Goal: Task Accomplishment & Management: Use online tool/utility

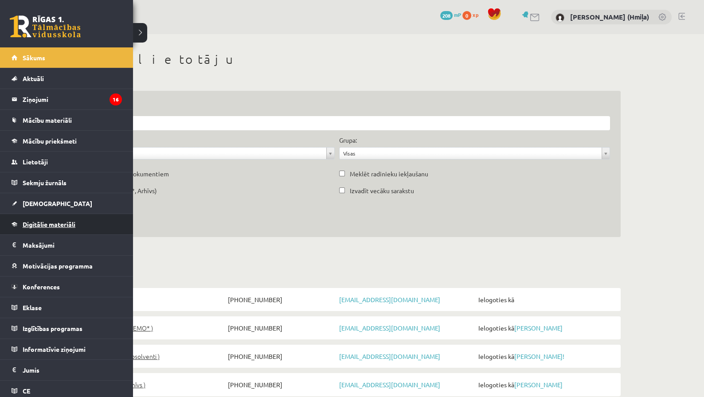
click at [35, 222] on span "Digitālie materiāli" at bounding box center [49, 224] width 53 height 8
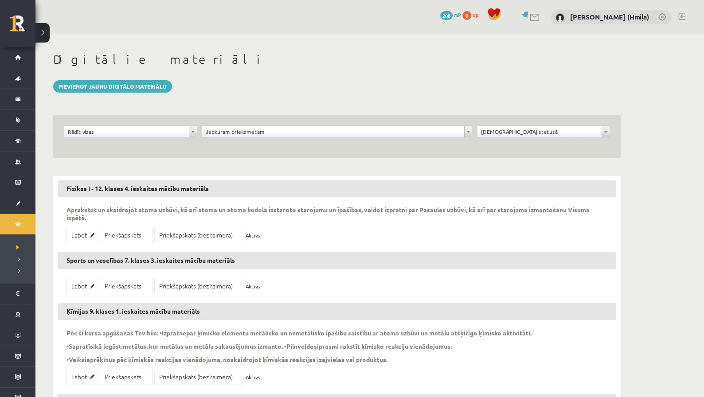
click at [319, 125] on div "Jebkuram priekšmetam" at bounding box center [337, 131] width 271 height 12
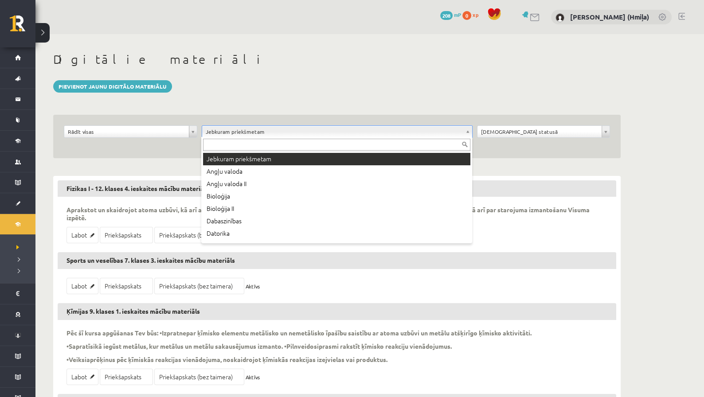
type input "*"
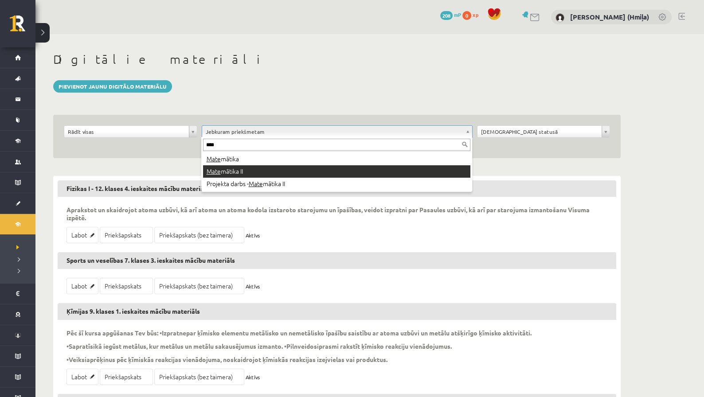
type input "****"
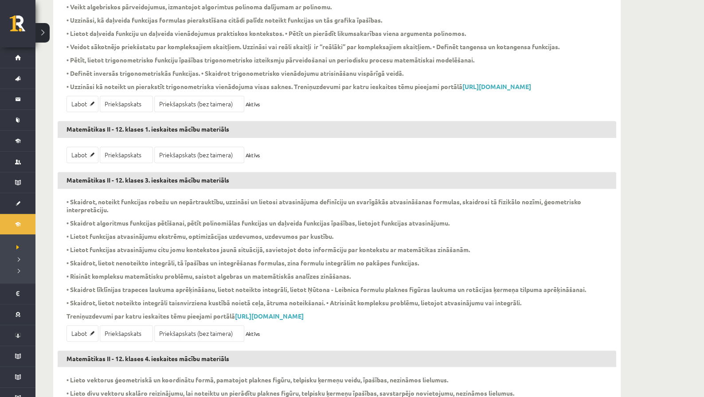
scroll to position [349, 0]
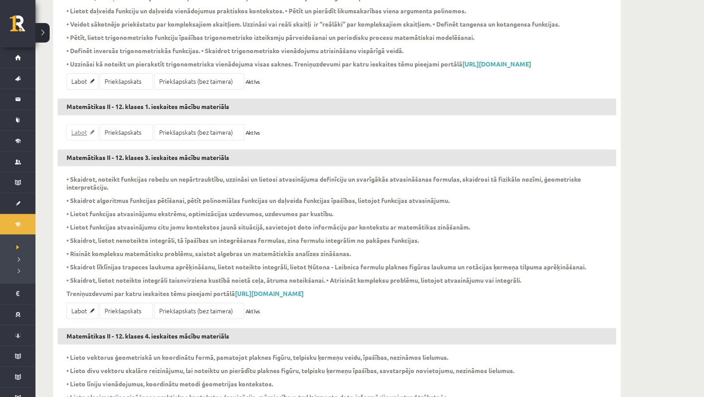
click at [83, 140] on link "Labot" at bounding box center [82, 132] width 32 height 16
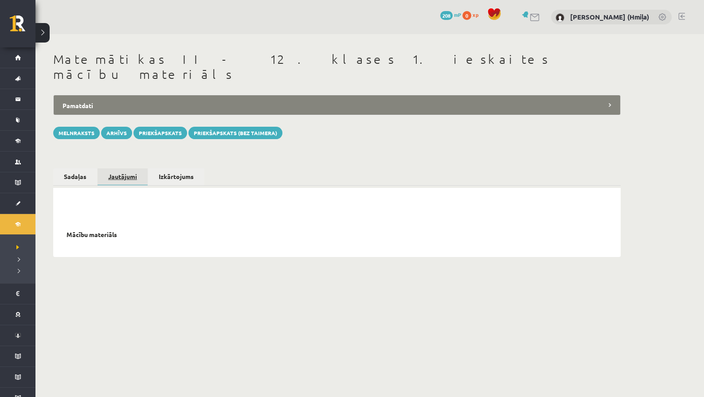
click at [121, 168] on link "Jautājumi" at bounding box center [122, 176] width 50 height 17
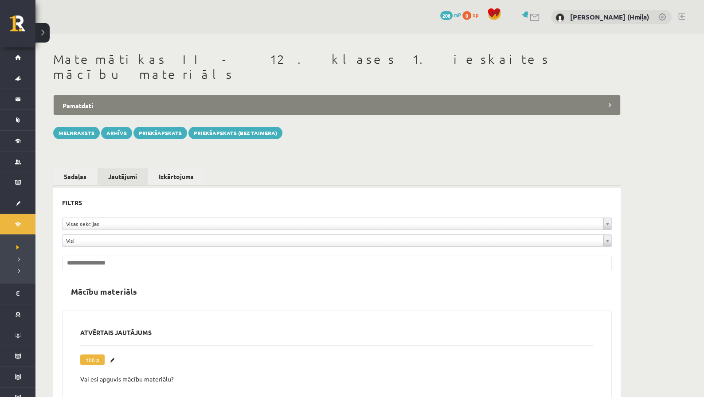
scroll to position [22, 0]
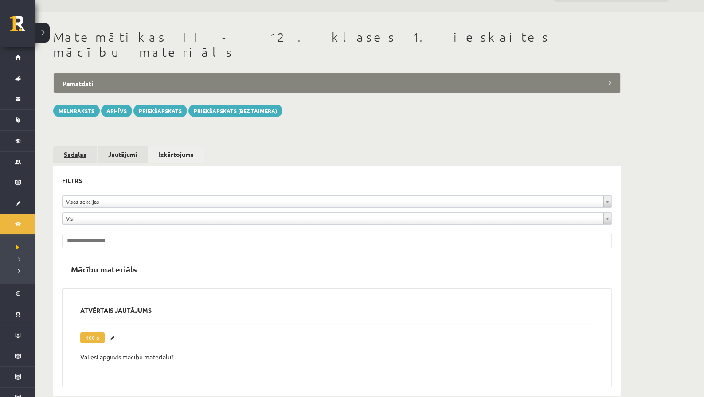
click at [73, 146] on link "Sadaļas" at bounding box center [75, 154] width 44 height 16
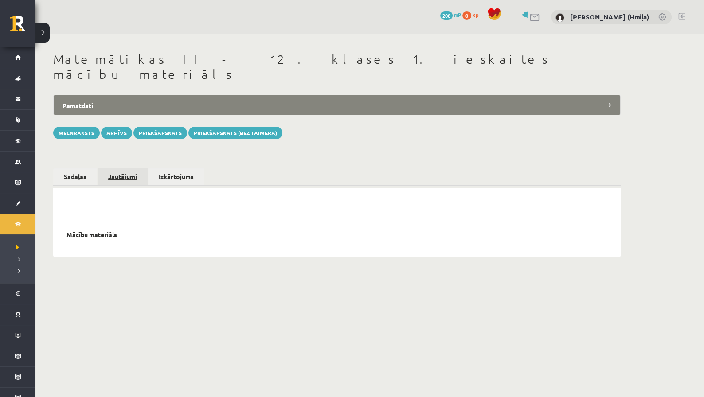
click at [123, 168] on link "Jautājumi" at bounding box center [122, 176] width 50 height 17
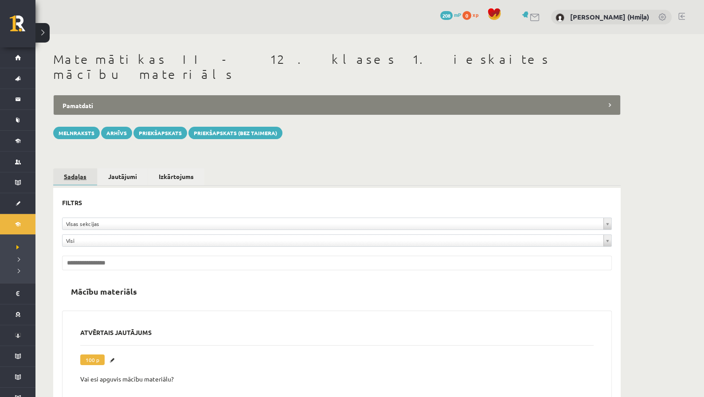
click at [77, 168] on link "Sadaļas" at bounding box center [75, 176] width 44 height 17
